Goal: Information Seeking & Learning: Find specific fact

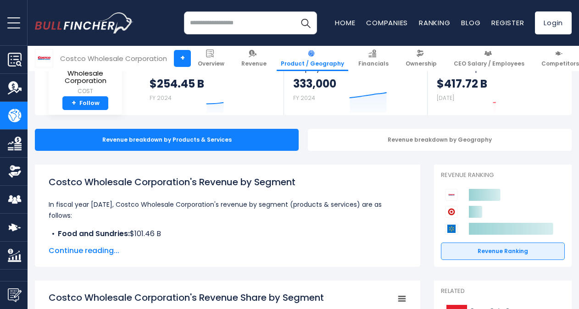
scroll to position [92, 0]
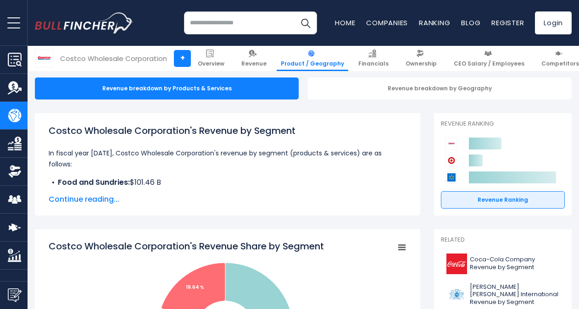
click at [77, 198] on span "Continue reading..." at bounding box center [228, 199] width 358 height 11
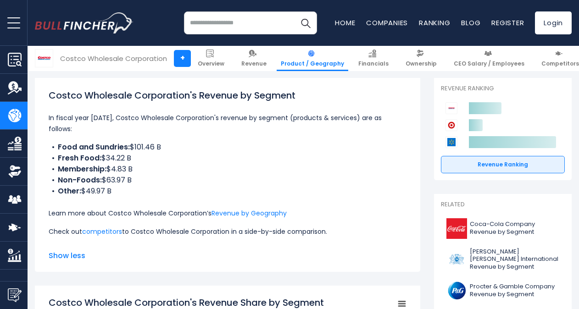
scroll to position [138, 0]
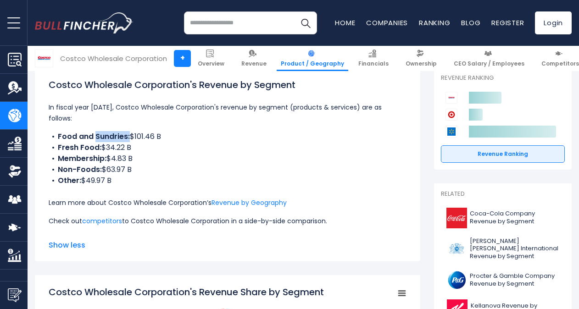
drag, startPoint x: 129, startPoint y: 125, endPoint x: 95, endPoint y: 128, distance: 34.5
click at [95, 131] on li "Food and Sundries: $101.46 B" at bounding box center [228, 136] width 358 height 11
drag, startPoint x: 95, startPoint y: 128, endPoint x: 145, endPoint y: 138, distance: 51.0
click at [145, 142] on li "Fresh Food: $34.22 B" at bounding box center [228, 147] width 358 height 11
drag, startPoint x: 159, startPoint y: 125, endPoint x: 52, endPoint y: 127, distance: 107.4
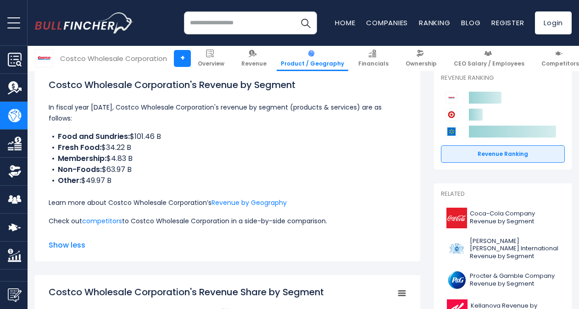
click at [52, 131] on li "Food and Sundries: $101.46 B" at bounding box center [228, 136] width 358 height 11
drag, startPoint x: 52, startPoint y: 127, endPoint x: 90, endPoint y: 138, distance: 39.6
click at [90, 142] on b "Fresh Food:" at bounding box center [80, 147] width 44 height 11
drag, startPoint x: 131, startPoint y: 138, endPoint x: 56, endPoint y: 125, distance: 75.9
click at [56, 131] on ul "Food and Sundries: $101.46 B Fresh Food: $34.22 B Membership: $4.83 B Non-Foods…" at bounding box center [228, 158] width 358 height 55
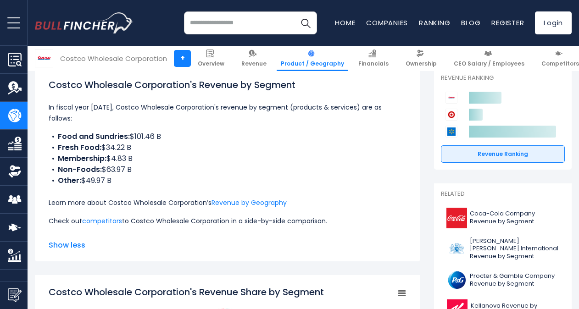
click at [160, 142] on li "Fresh Food: $34.22 B" at bounding box center [228, 147] width 358 height 11
drag, startPoint x: 130, startPoint y: 135, endPoint x: 45, endPoint y: 122, distance: 85.4
click at [45, 122] on div "Costco Wholesale Corporation's Revenue by Segment In fiscal year 2024, Costco W…" at bounding box center [227, 164] width 385 height 194
drag, startPoint x: 45, startPoint y: 122, endPoint x: 67, endPoint y: 125, distance: 21.3
copy ul "Food and Sundries: $101.46 B Fresh Food: $34.22 B"
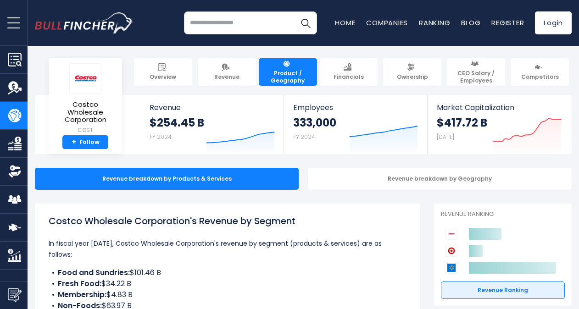
scroll to position [0, 0]
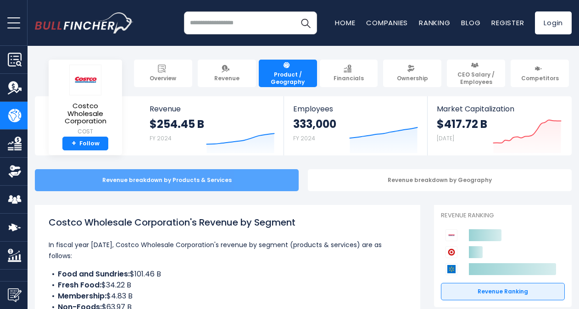
click at [162, 177] on div "Revenue breakdown by Products & Services" at bounding box center [167, 180] width 264 height 22
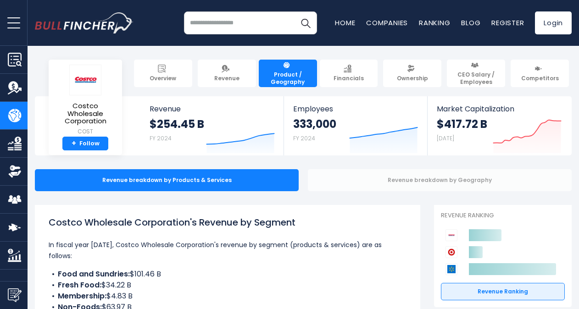
click at [401, 178] on div "Revenue breakdown by Geography" at bounding box center [440, 180] width 264 height 22
click at [500, 182] on div "Revenue breakdown by Geography" at bounding box center [440, 180] width 264 height 22
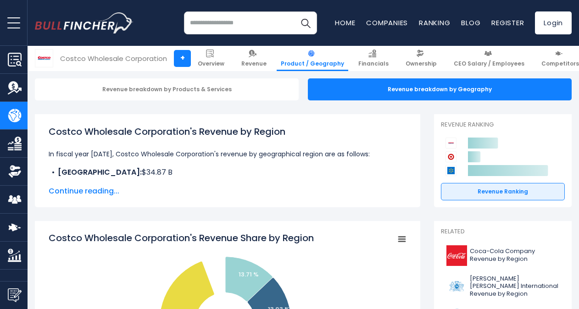
scroll to position [92, 0]
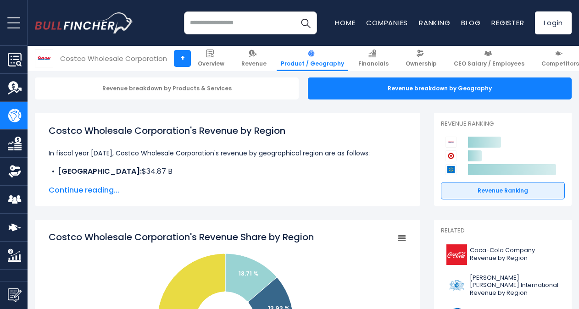
click at [96, 188] on span "Continue reading..." at bounding box center [228, 190] width 358 height 11
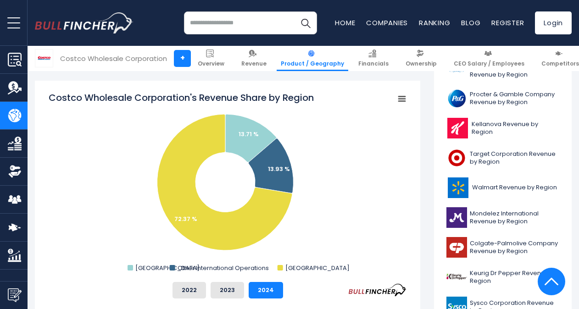
scroll to position [321, 0]
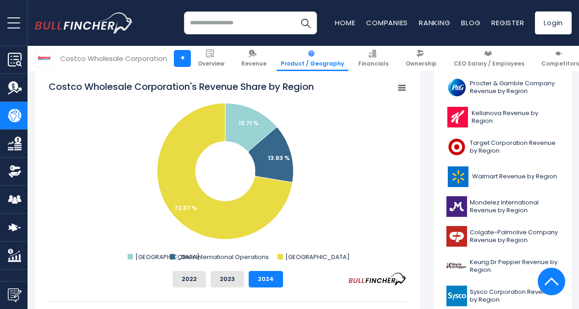
click at [50, 87] on tspan "Costco Wholesale Corporation's Revenue Share by Region" at bounding box center [181, 86] width 265 height 13
drag, startPoint x: 51, startPoint y: 87, endPoint x: 172, endPoint y: 105, distance: 122.4
click at [174, 105] on icon "Created with Highcharts 12.1.2 Chart context menu Costco Wholesale Corporation'…" at bounding box center [228, 171] width 358 height 183
drag, startPoint x: 63, startPoint y: 109, endPoint x: 58, endPoint y: 88, distance: 21.2
click at [63, 93] on tspan "Costco Wholesale Corporation's Revenue Share by Region" at bounding box center [181, 86] width 265 height 13
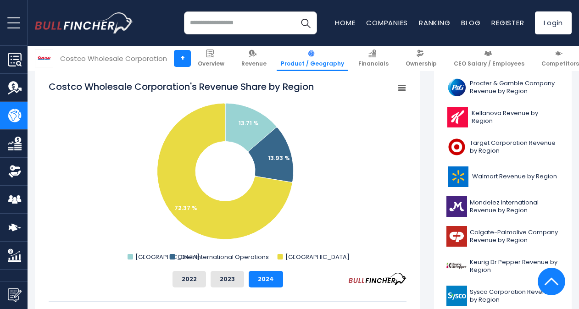
drag, startPoint x: 54, startPoint y: 84, endPoint x: 100, endPoint y: 95, distance: 47.6
click at [100, 95] on icon "Created with Highcharts 12.1.2 Chart context menu Costco Wholesale Corporation'…" at bounding box center [228, 171] width 358 height 183
drag, startPoint x: 106, startPoint y: 89, endPoint x: 202, endPoint y: 91, distance: 95.9
click at [125, 85] on tspan "Costco Wholesale Corporation's Revenue Share by Region" at bounding box center [181, 86] width 265 height 13
click at [405, 86] on rect "Costco Wholesale Corporation's Revenue Share by Region" at bounding box center [401, 88] width 13 height 13
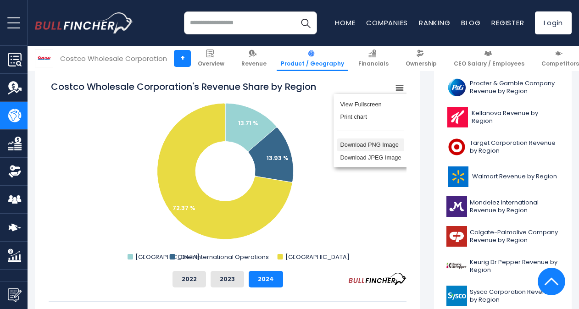
click at [384, 147] on li "Download PNG Image" at bounding box center [370, 145] width 67 height 13
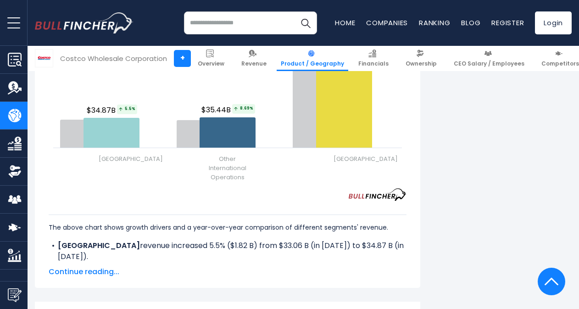
scroll to position [1284, 0]
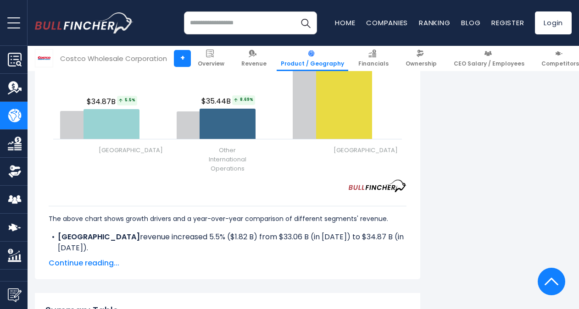
drag, startPoint x: 463, startPoint y: 214, endPoint x: 458, endPoint y: 216, distance: 5.4
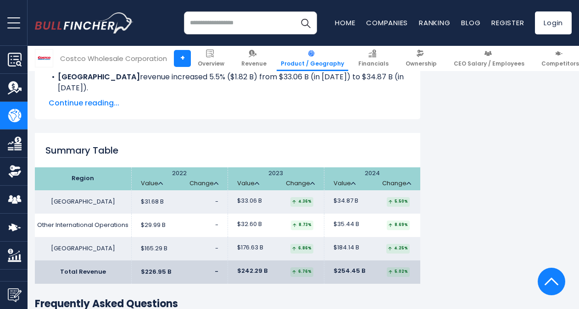
scroll to position [1468, 0]
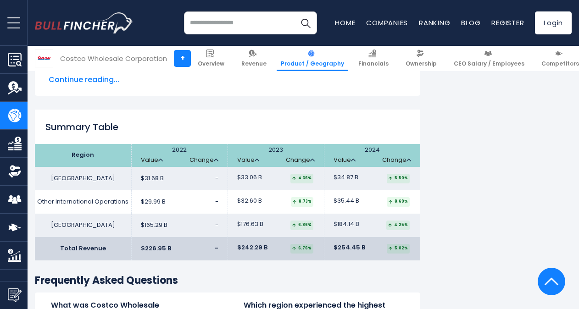
click at [72, 144] on th "Region" at bounding box center [83, 155] width 96 height 23
drag, startPoint x: 72, startPoint y: 129, endPoint x: 429, endPoint y: 228, distance: 369.7
copy table
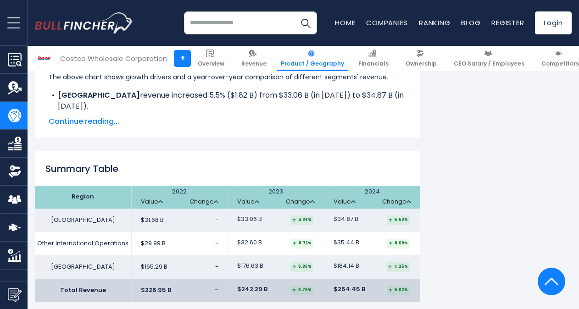
scroll to position [1376, 0]
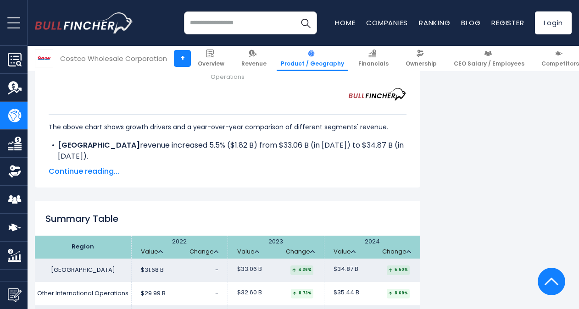
click at [114, 201] on div "Summary Table Region 2022 Value Change Value" at bounding box center [227, 276] width 385 height 151
click at [100, 212] on h2 "Summary Table" at bounding box center [227, 219] width 385 height 14
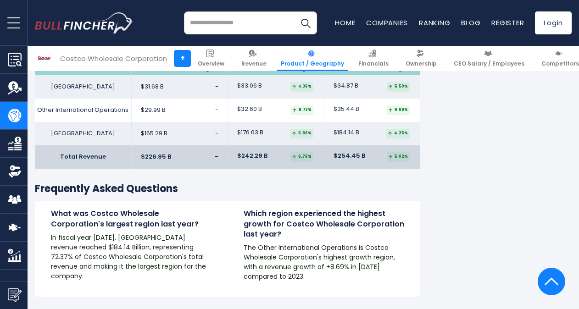
scroll to position [1468, 0]
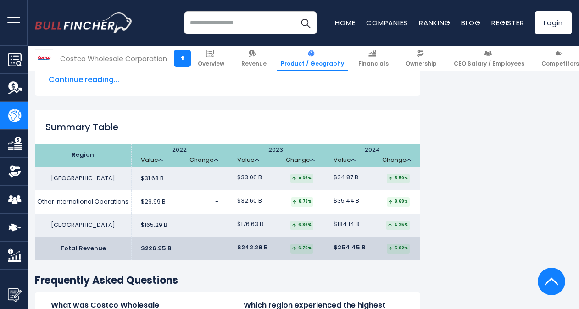
click at [61, 120] on h2 "Summary Table" at bounding box center [227, 127] width 385 height 14
drag, startPoint x: 53, startPoint y: 103, endPoint x: 238, endPoint y: 112, distance: 185.6
click at [238, 112] on div "Summary Table Region 2022 Value Change Value" at bounding box center [227, 185] width 385 height 151
drag, startPoint x: 238, startPoint y: 112, endPoint x: 180, endPoint y: 106, distance: 58.6
click at [193, 120] on h2 "Summary Table" at bounding box center [227, 127] width 385 height 14
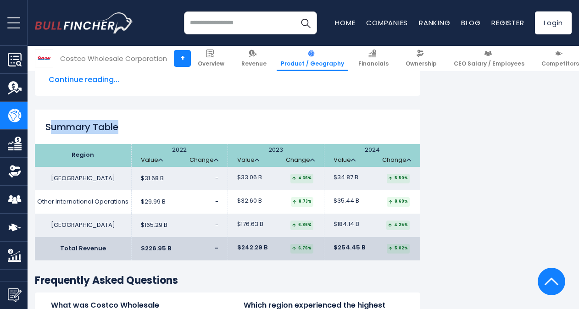
click at [89, 110] on div "Summary Table Region 2022 Value Change Value" at bounding box center [227, 185] width 385 height 151
click at [97, 120] on h2 "Summary Table" at bounding box center [227, 127] width 385 height 14
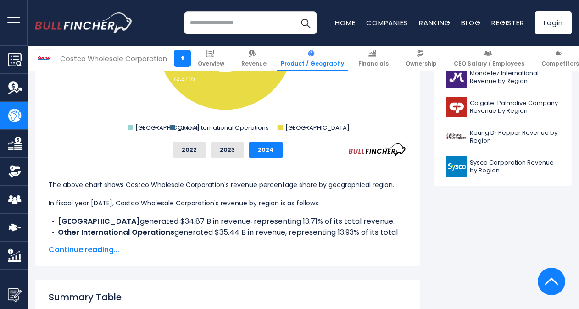
scroll to position [321, 0]
